Goal: Check status: Check status

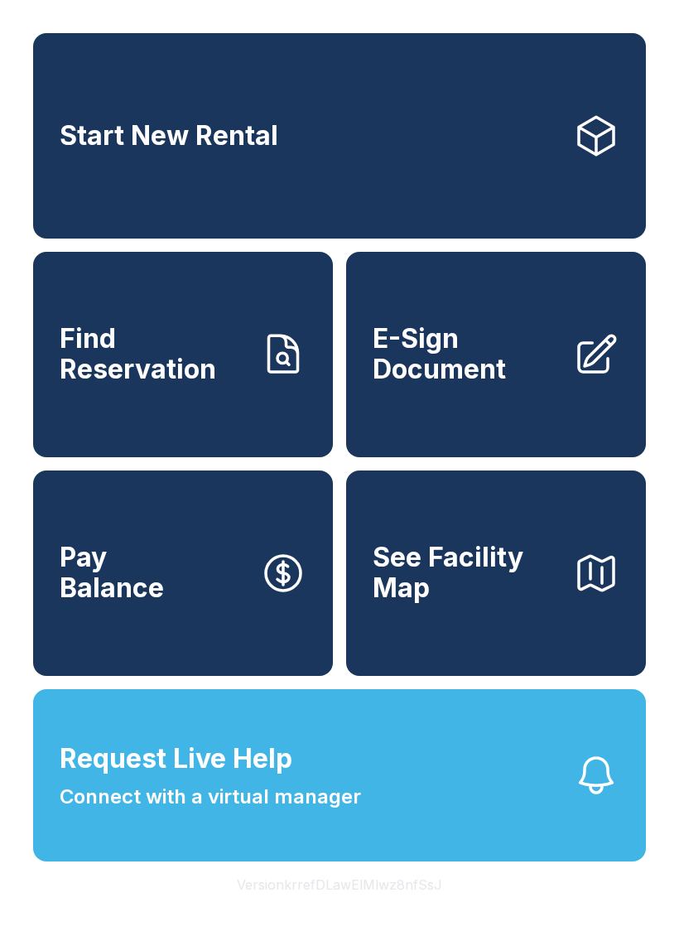
click at [224, 812] on span "Request Live Help Connect with a virtual manager" at bounding box center [211, 775] width 302 height 73
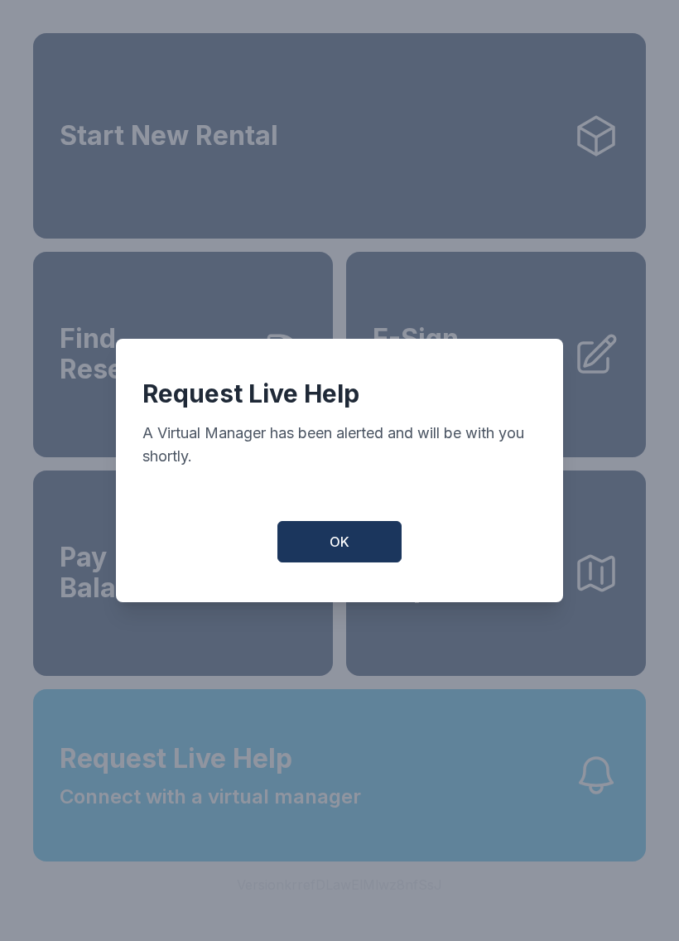
click at [364, 562] on button "OK" at bounding box center [339, 541] width 124 height 41
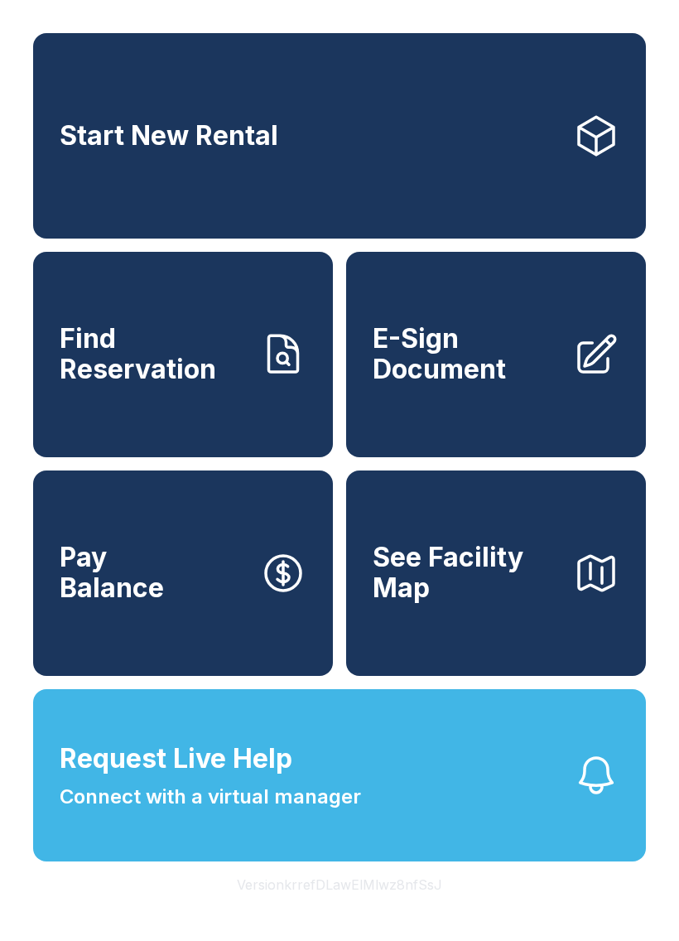
click at [316, 812] on span "Connect with a virtual manager" at bounding box center [211, 797] width 302 height 30
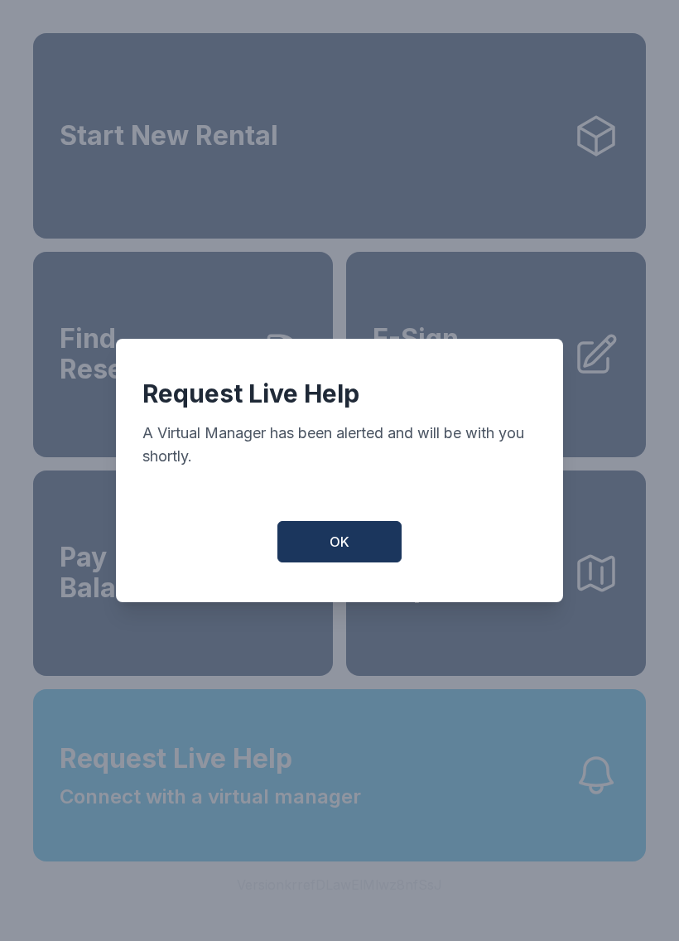
click at [347, 534] on button "OK" at bounding box center [339, 541] width 124 height 41
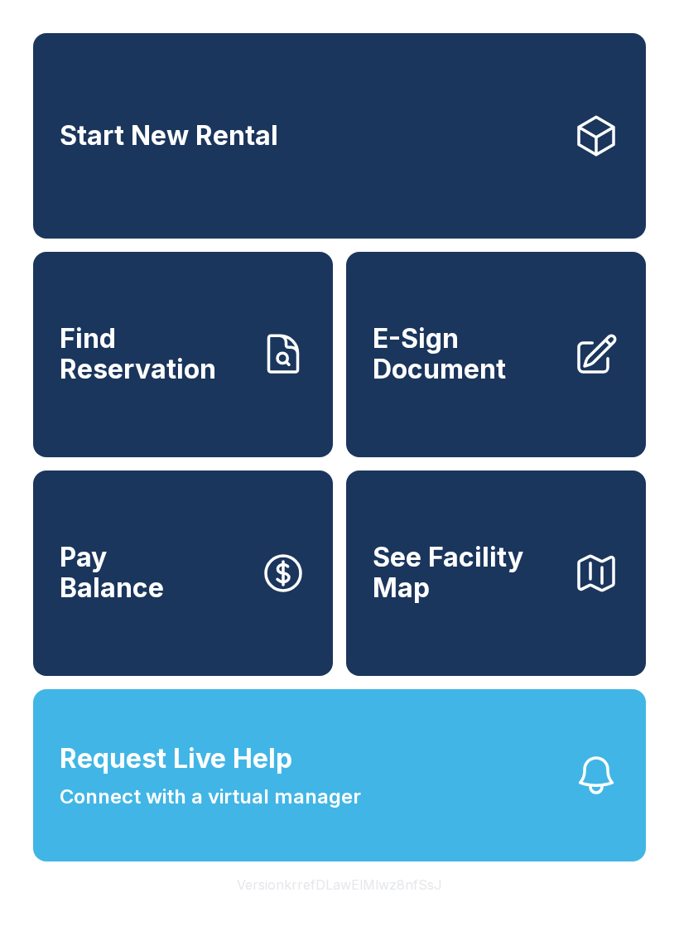
click at [220, 384] on span "Find Reservation" at bounding box center [153, 354] width 187 height 60
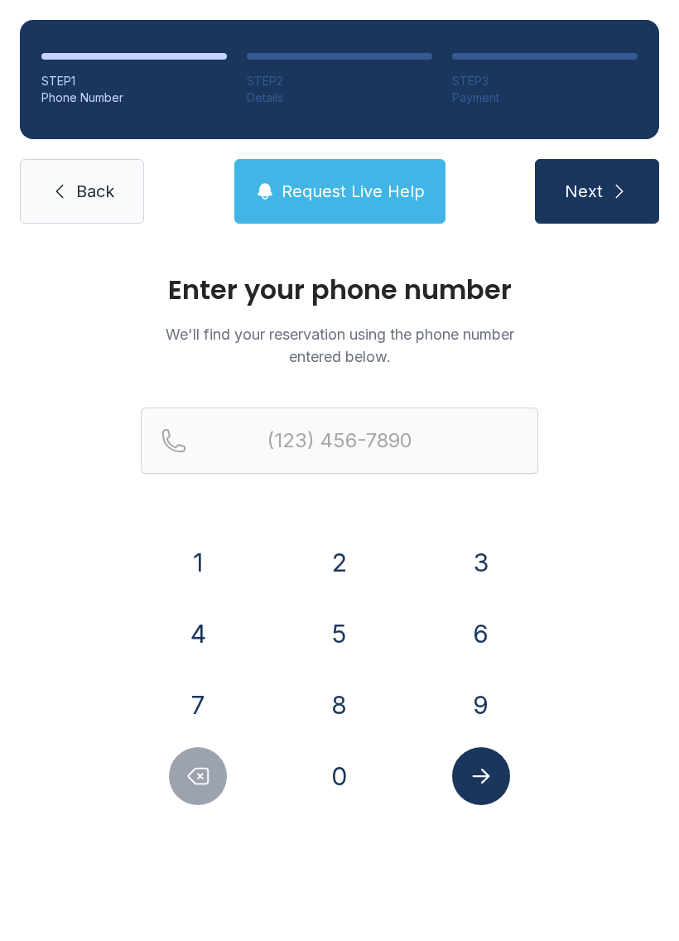
click at [338, 543] on button "2" at bounding box center [340, 562] width 58 height 58
click at [215, 545] on button "1" at bounding box center [198, 562] width 58 height 58
click at [200, 612] on button "4" at bounding box center [198, 634] width 58 height 58
click at [202, 700] on button "7" at bounding box center [198, 705] width 58 height 58
click at [337, 632] on button "5" at bounding box center [340, 634] width 58 height 58
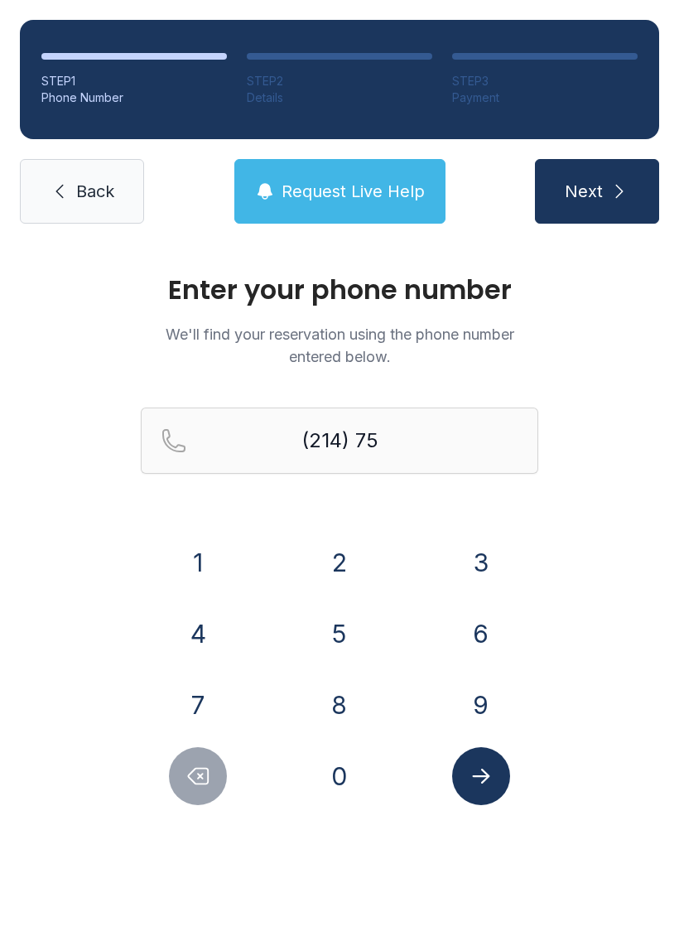
click at [491, 552] on button "3" at bounding box center [481, 562] width 58 height 58
click at [489, 633] on button "6" at bounding box center [481, 634] width 58 height 58
click at [478, 694] on button "9" at bounding box center [481, 705] width 58 height 58
click at [329, 717] on button "8" at bounding box center [340, 705] width 58 height 58
click at [350, 776] on button "0" at bounding box center [340, 776] width 58 height 58
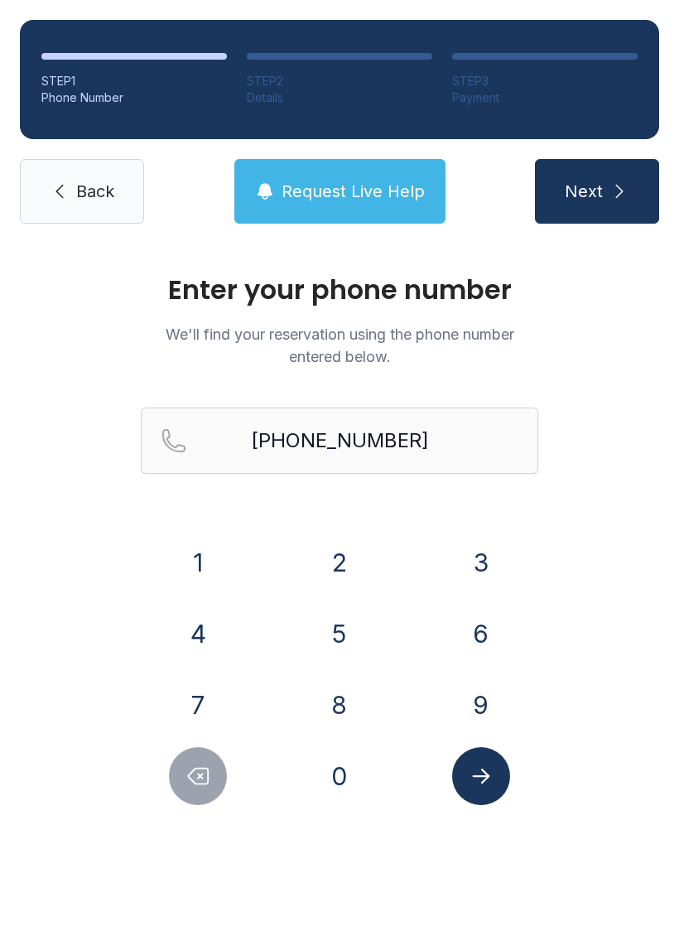
click at [509, 781] on button "Submit lookup form" at bounding box center [481, 776] width 58 height 58
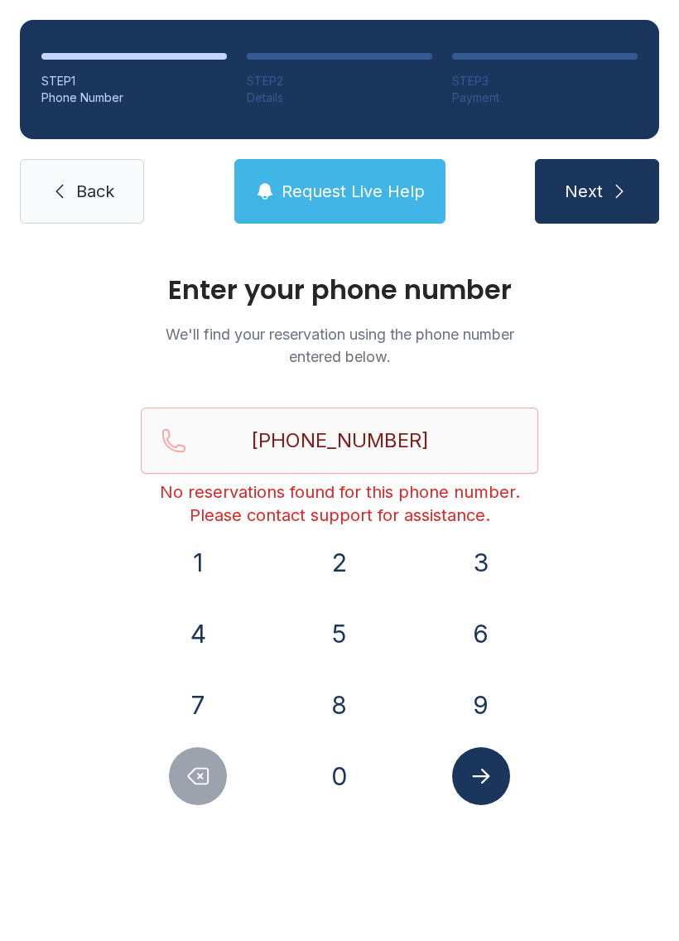
click at [488, 780] on icon "Submit lookup form" at bounding box center [481, 776] width 25 height 25
click at [176, 794] on button "Delete number" at bounding box center [198, 776] width 58 height 58
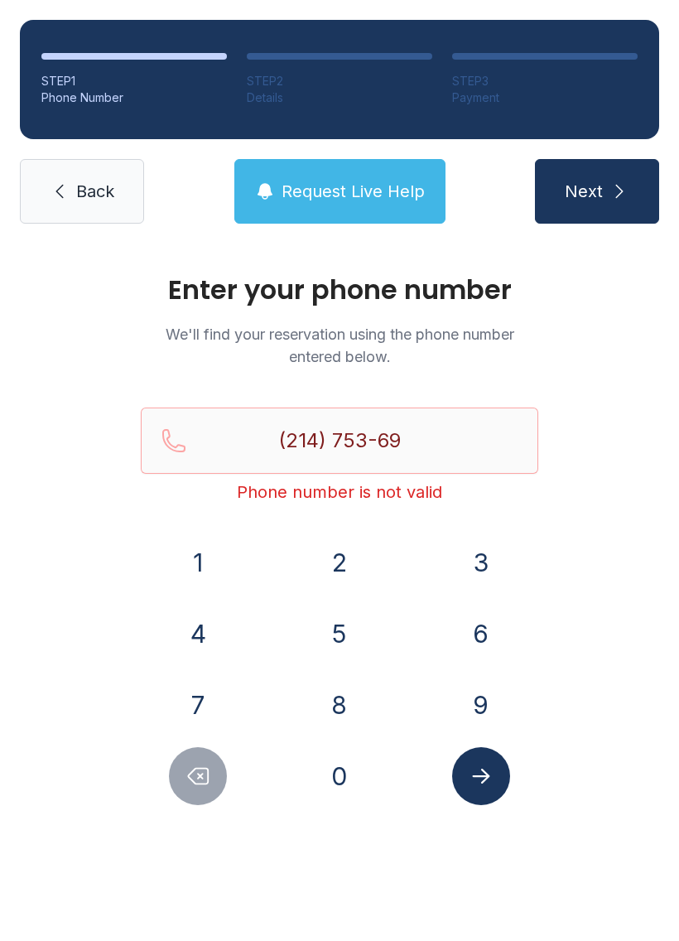
click at [194, 793] on button "Delete number" at bounding box center [198, 776] width 58 height 58
click at [194, 792] on button "Delete number" at bounding box center [198, 776] width 58 height 58
click at [212, 785] on button "Delete number" at bounding box center [198, 776] width 58 height 58
click at [211, 784] on button "Delete number" at bounding box center [198, 776] width 58 height 58
click at [218, 776] on button "Delete number" at bounding box center [198, 776] width 58 height 58
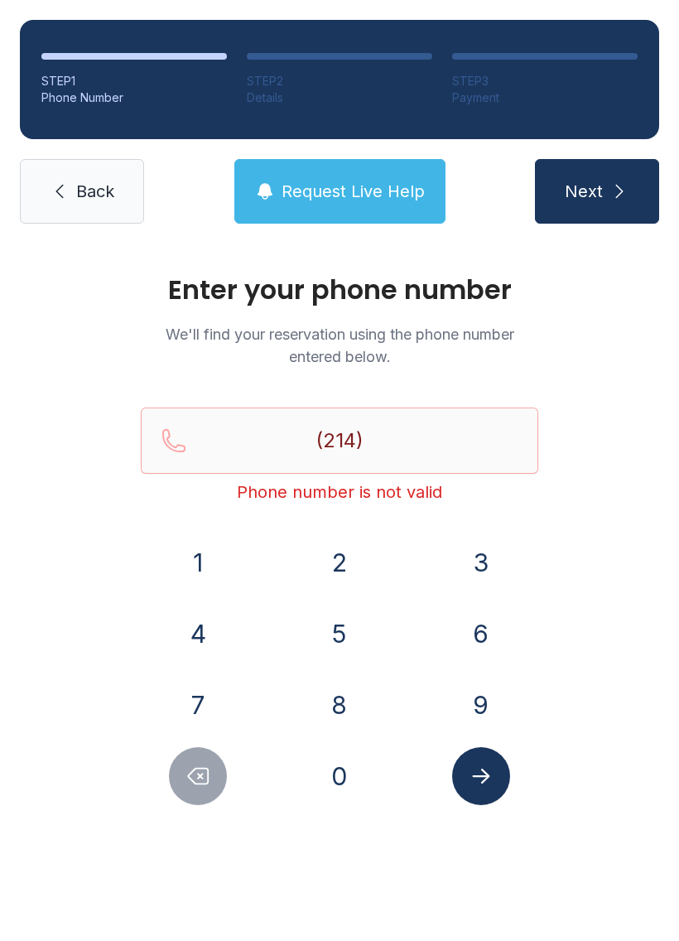
click at [218, 775] on button "Delete number" at bounding box center [198, 776] width 58 height 58
click at [211, 780] on button "Delete number" at bounding box center [198, 776] width 58 height 58
type input "(2"
click at [210, 780] on icon "Delete number" at bounding box center [198, 776] width 25 height 25
click at [204, 769] on icon "Delete number" at bounding box center [199, 777] width 20 height 16
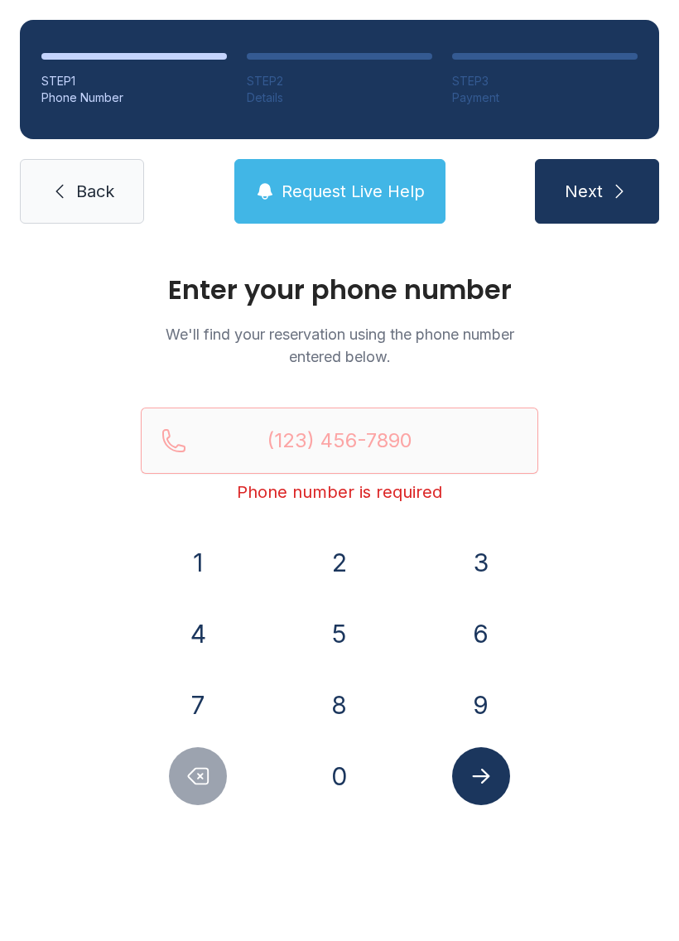
click at [204, 769] on icon "Delete number" at bounding box center [199, 777] width 20 height 16
click at [342, 213] on button "Request Live Help" at bounding box center [339, 191] width 211 height 65
click at [351, 559] on button "2" at bounding box center [340, 562] width 58 height 58
click at [236, 566] on div "1" at bounding box center [198, 562] width 115 height 58
click at [212, 557] on button "1" at bounding box center [198, 562] width 58 height 58
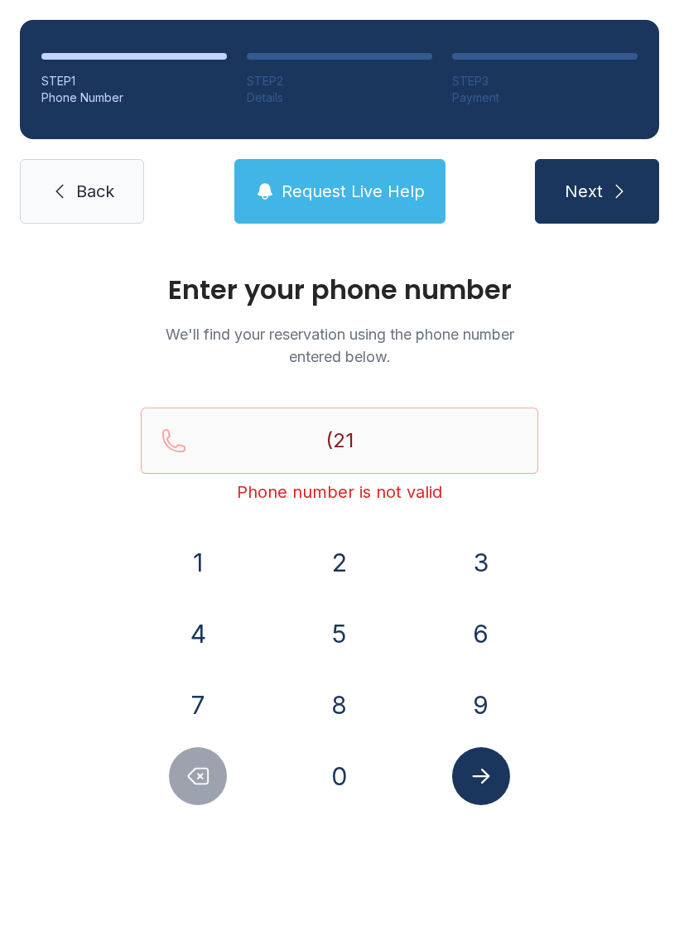
click at [201, 625] on button "4" at bounding box center [198, 634] width 58 height 58
click at [204, 702] on button "7" at bounding box center [198, 705] width 58 height 58
click at [350, 616] on button "5" at bounding box center [340, 634] width 58 height 58
click at [488, 555] on button "3" at bounding box center [481, 562] width 58 height 58
click at [486, 630] on button "6" at bounding box center [481, 634] width 58 height 58
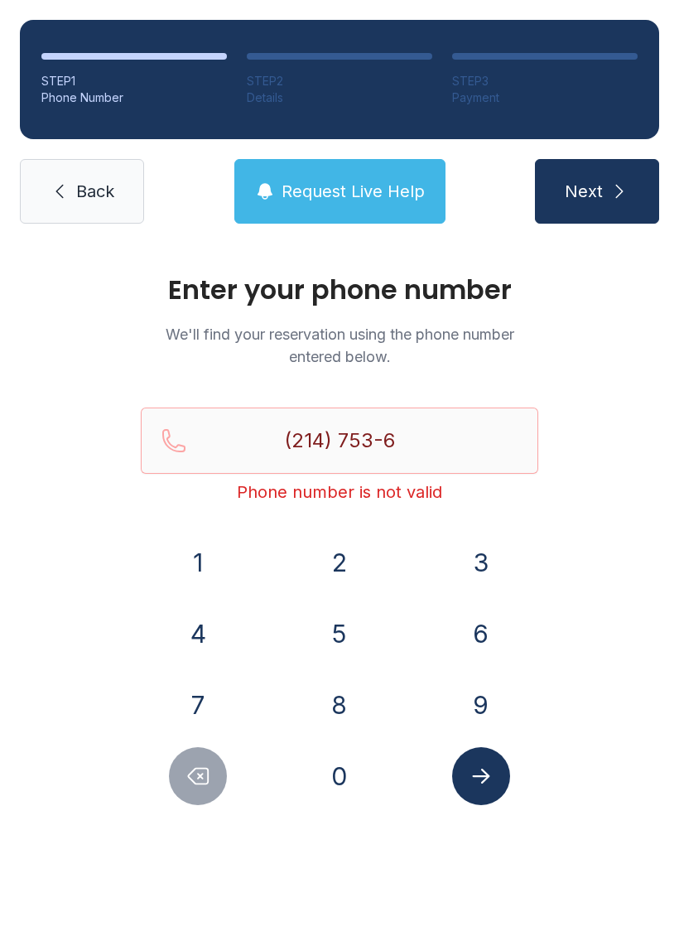
click at [488, 718] on button "9" at bounding box center [481, 705] width 58 height 58
click at [346, 692] on button "8" at bounding box center [340, 705] width 58 height 58
click at [330, 776] on button "0" at bounding box center [340, 776] width 58 height 58
click at [496, 788] on button "Submit lookup form" at bounding box center [481, 776] width 58 height 58
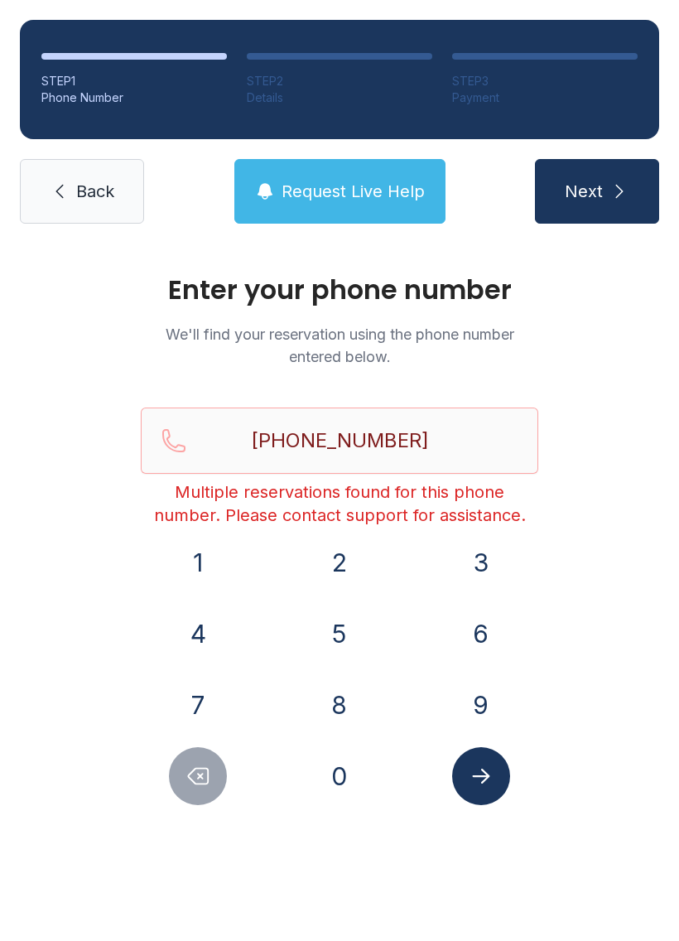
click at [192, 755] on button "Delete number" at bounding box center [198, 776] width 58 height 58
click at [192, 754] on button "Delete number" at bounding box center [198, 776] width 58 height 58
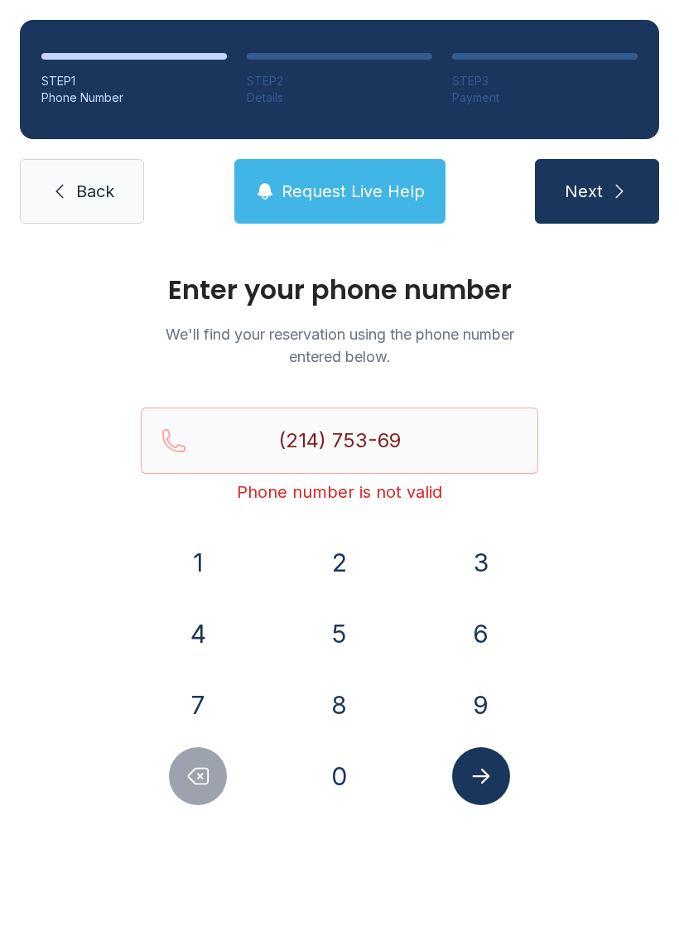
click at [196, 762] on button "Delete number" at bounding box center [198, 776] width 58 height 58
click at [195, 762] on button "Delete number" at bounding box center [198, 776] width 58 height 58
click at [190, 765] on icon "Delete number" at bounding box center [198, 776] width 25 height 25
click at [200, 764] on icon "Delete number" at bounding box center [198, 776] width 25 height 25
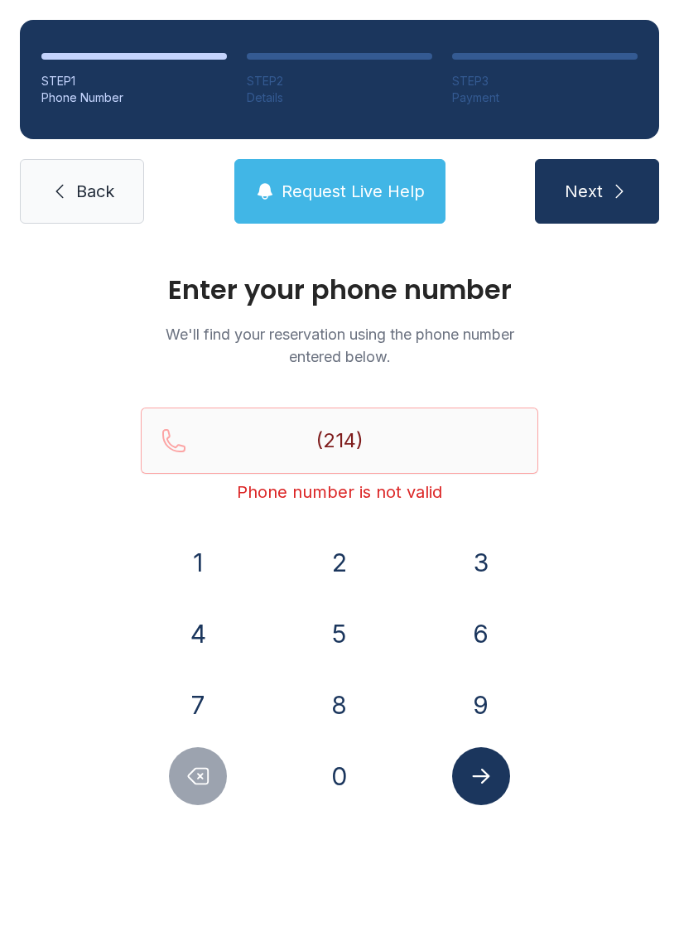
click at [200, 763] on button "Delete number" at bounding box center [198, 776] width 58 height 58
click at [201, 774] on icon "Delete number" at bounding box center [198, 776] width 25 height 25
type input "(2"
click at [200, 773] on icon "Delete number" at bounding box center [198, 776] width 25 height 25
click at [209, 773] on icon "Delete number" at bounding box center [199, 777] width 20 height 16
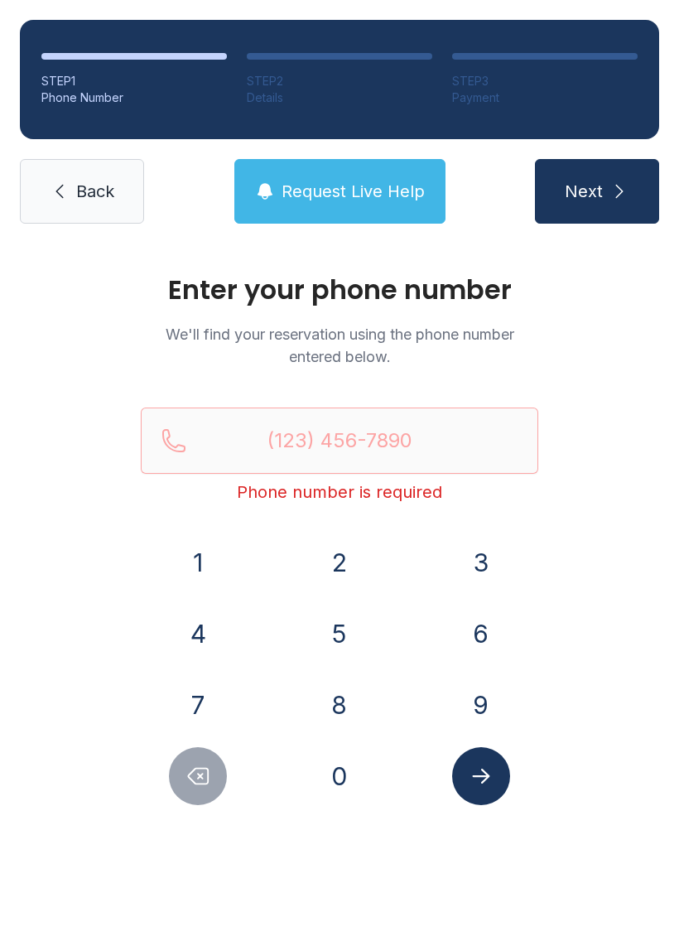
click at [208, 772] on icon "Delete number" at bounding box center [199, 777] width 20 height 16
